Goal: Navigation & Orientation: Find specific page/section

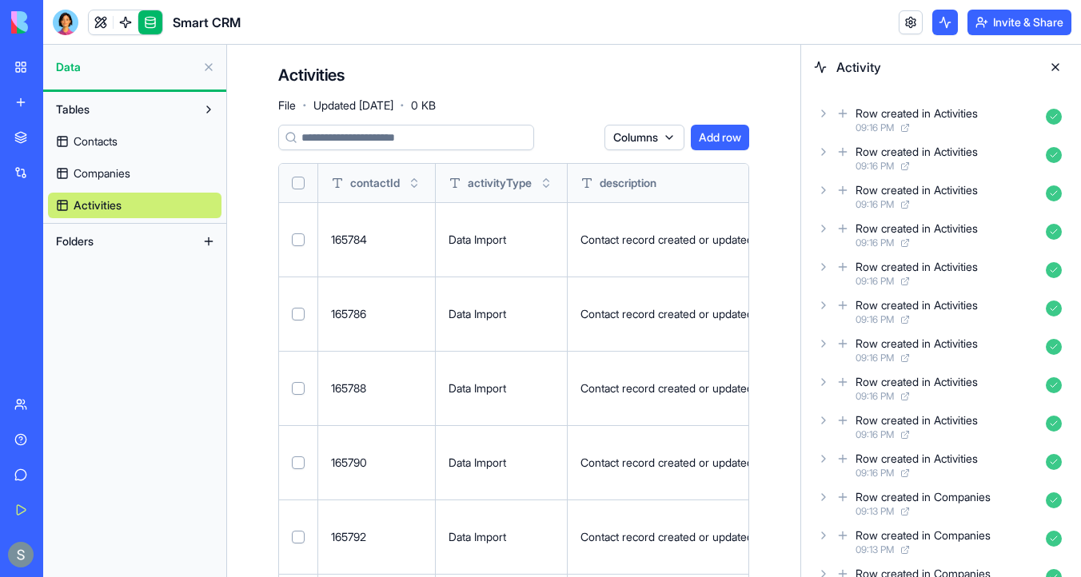
scroll to position [0, 140]
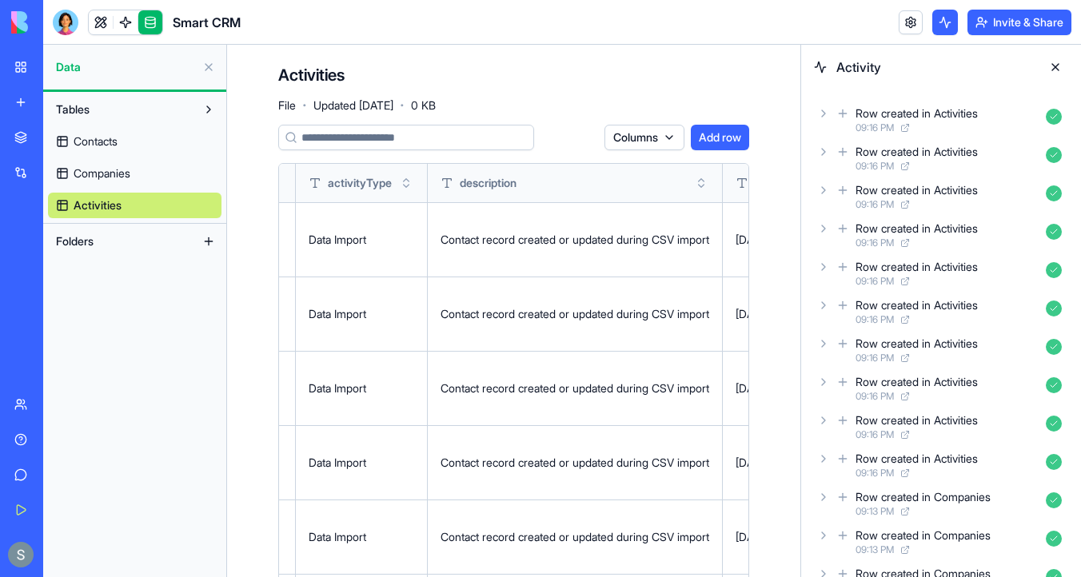
click at [123, 136] on link "Contacts" at bounding box center [134, 142] width 173 height 26
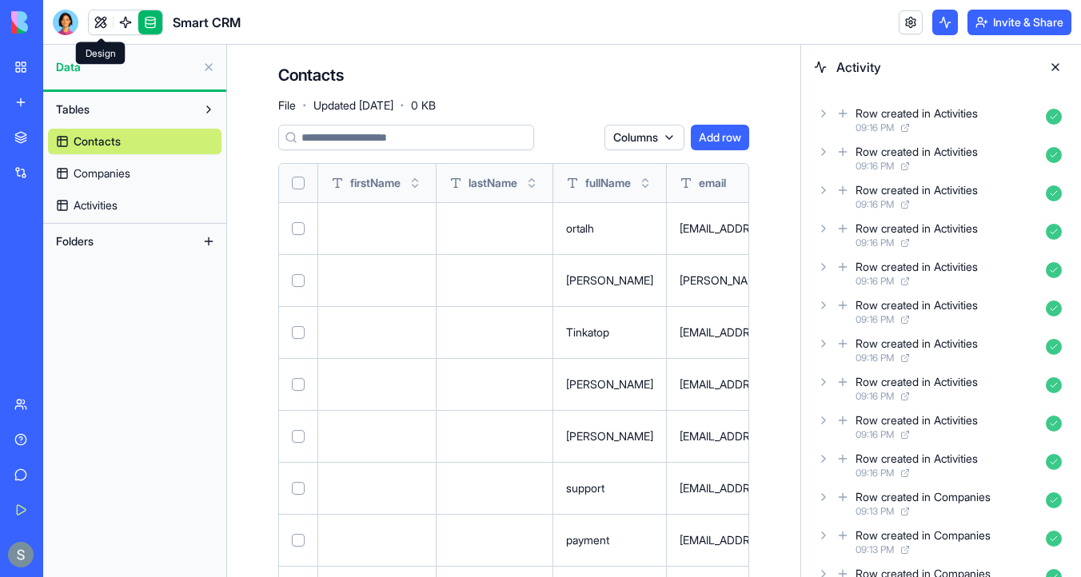
click at [103, 18] on link at bounding box center [101, 22] width 24 height 24
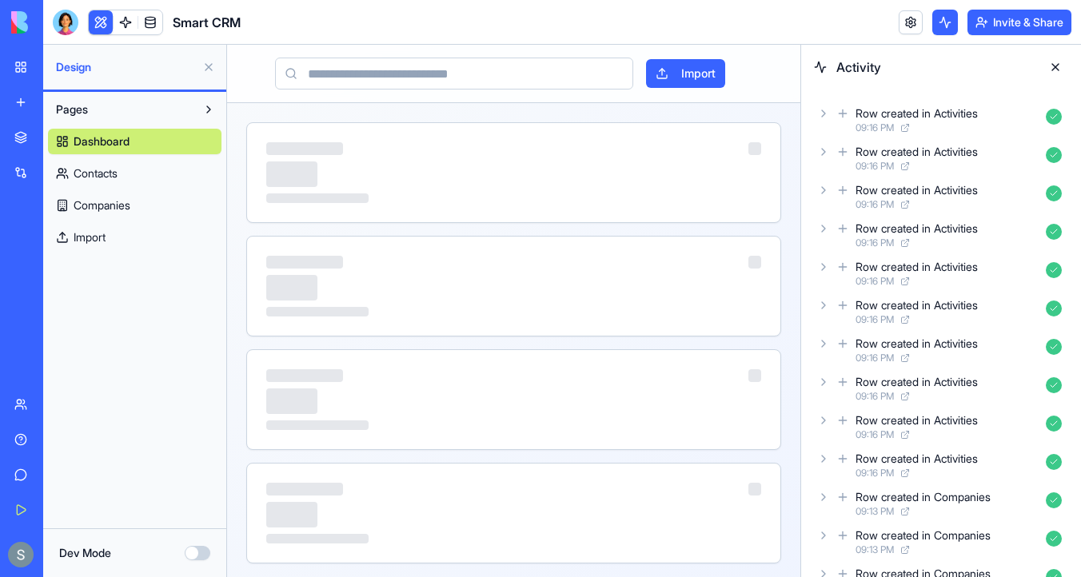
click at [1054, 69] on button at bounding box center [1056, 67] width 26 height 26
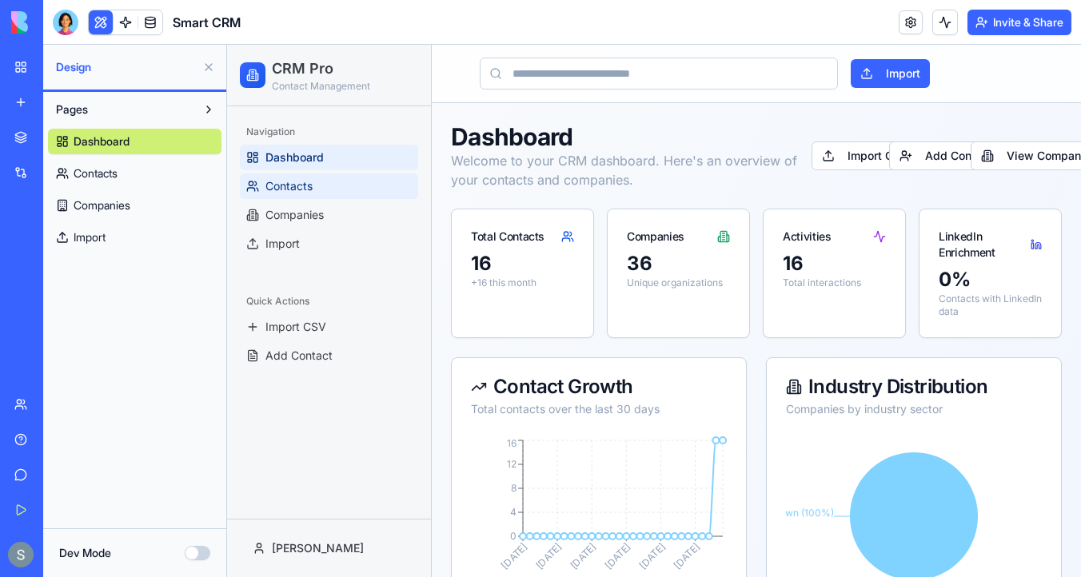
click at [342, 191] on link "Contacts" at bounding box center [329, 186] width 178 height 26
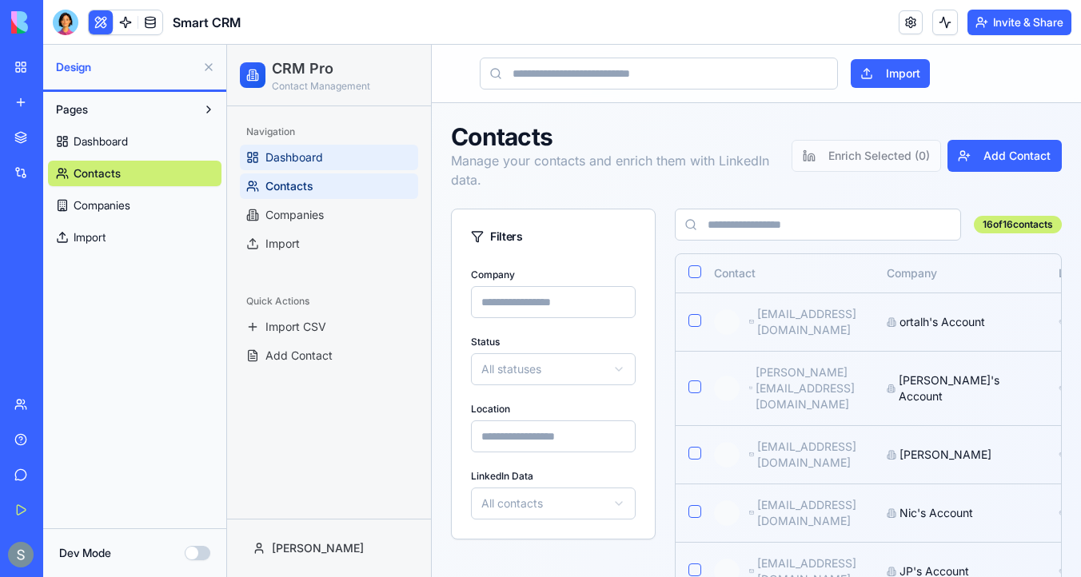
click at [337, 160] on link "Dashboard" at bounding box center [329, 158] width 178 height 26
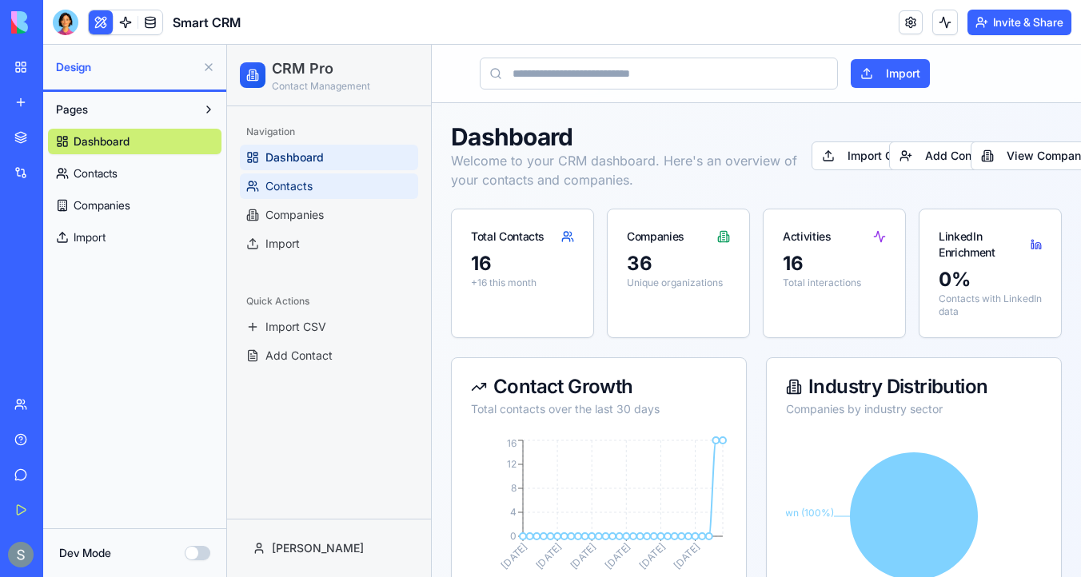
click at [311, 189] on span "Contacts" at bounding box center [288, 186] width 47 height 16
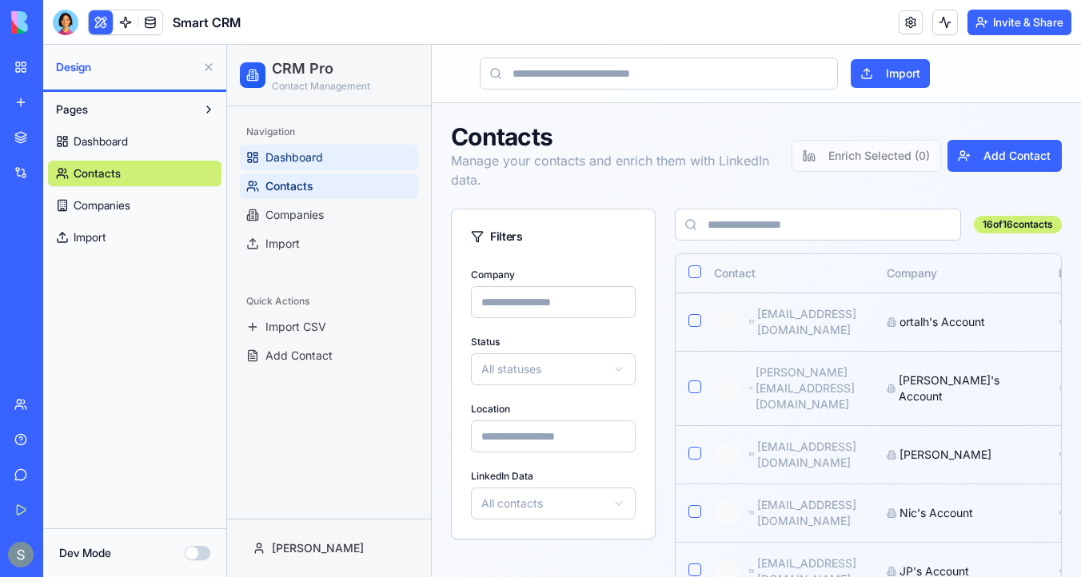
click at [333, 160] on link "Dashboard" at bounding box center [329, 158] width 178 height 26
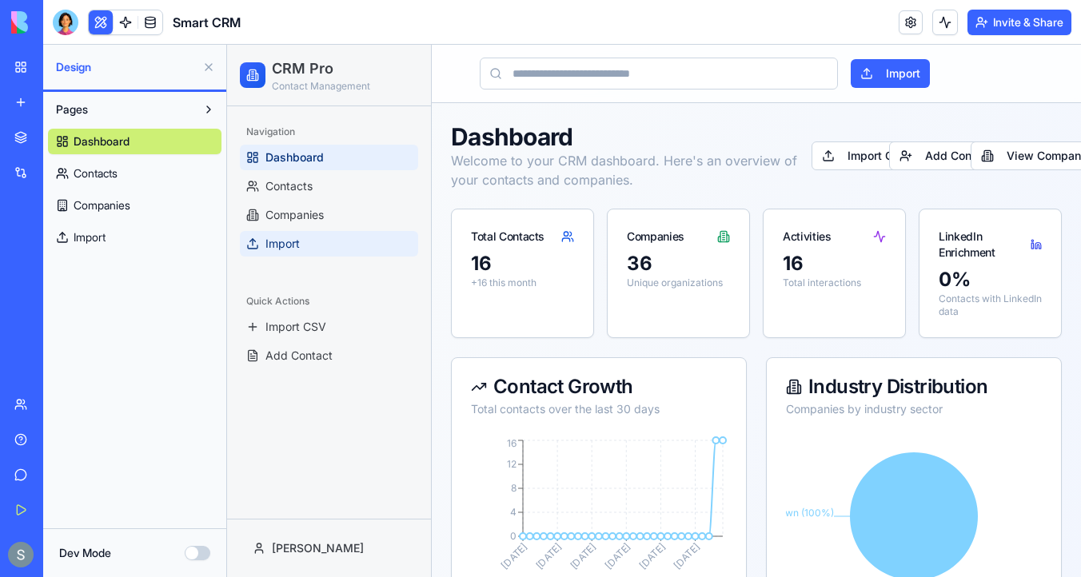
click at [312, 233] on link "Import" at bounding box center [329, 244] width 178 height 26
